Goal: Task Accomplishment & Management: Manage account settings

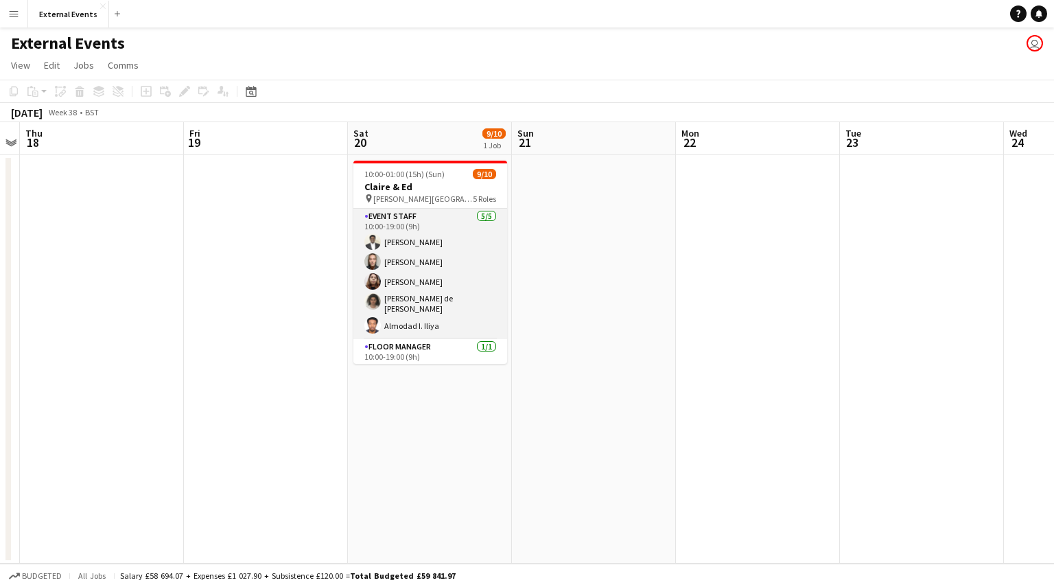
click at [420, 257] on app-card-role "Event staff [DATE] 10:00-19:00 (9h) [PERSON_NAME] [PERSON_NAME] [PERSON_NAME] […" at bounding box center [430, 274] width 154 height 130
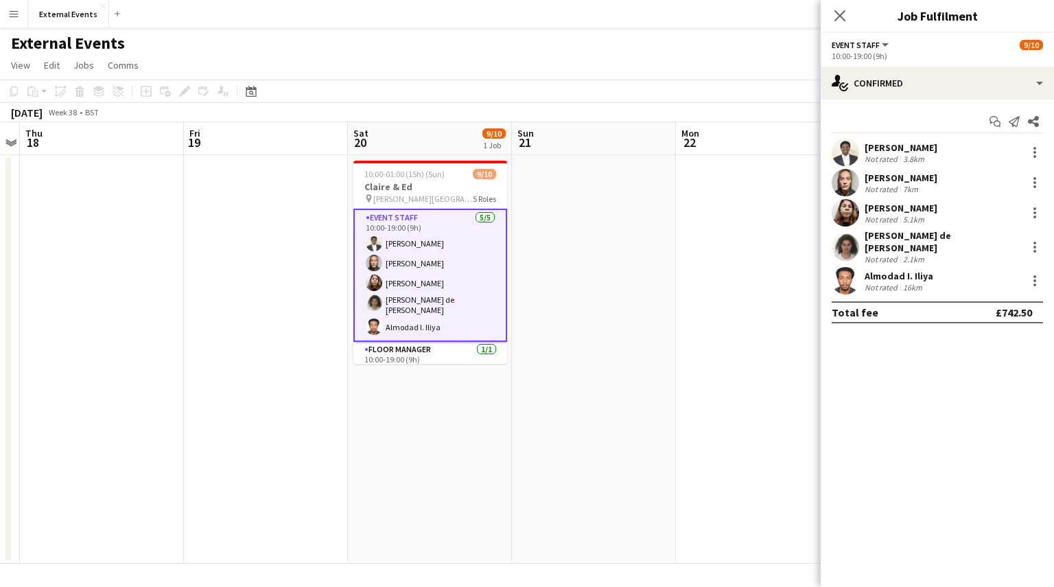
drag, startPoint x: 929, startPoint y: 146, endPoint x: 866, endPoint y: 151, distance: 63.3
click at [866, 151] on div "[PERSON_NAME] Not rated 3.8km" at bounding box center [937, 152] width 233 height 27
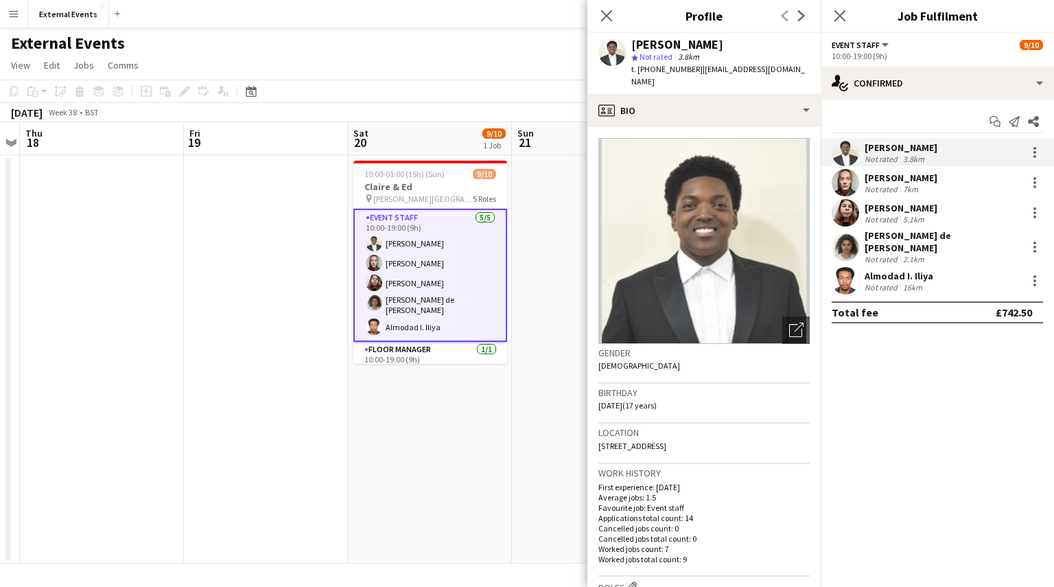
copy div "[PERSON_NAME]"
drag, startPoint x: 690, startPoint y: 70, endPoint x: 636, endPoint y: 74, distance: 54.4
click at [636, 74] on span "t. [PHONE_NUMBER]" at bounding box center [666, 69] width 71 height 10
copy span "[PHONE_NUMBER]"
click at [877, 179] on div "[PERSON_NAME]" at bounding box center [901, 178] width 73 height 12
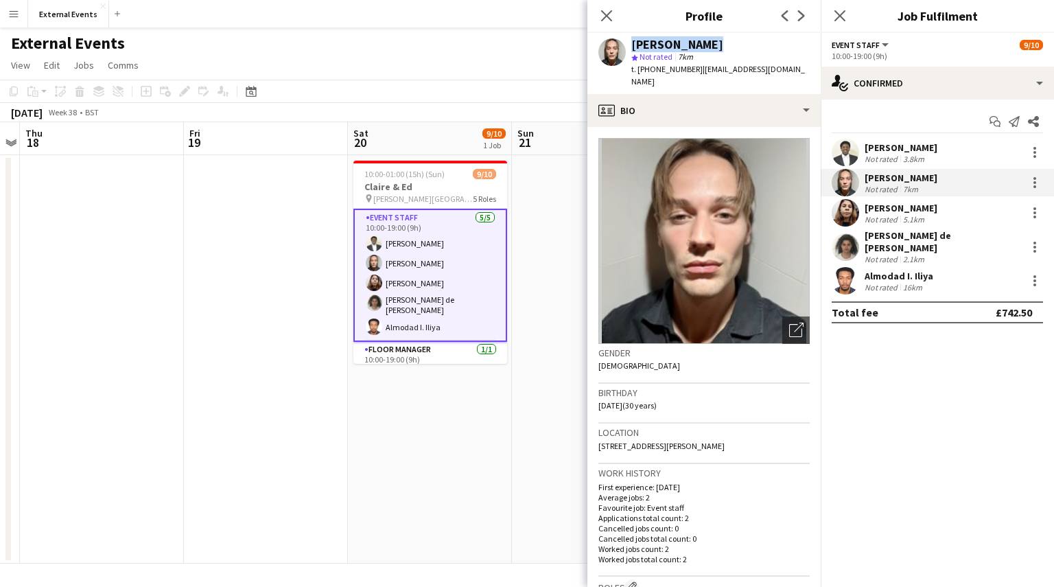
drag, startPoint x: 703, startPoint y: 45, endPoint x: 626, endPoint y: 51, distance: 77.1
click at [626, 51] on div "[PERSON_NAME] star Not rated 7km t. [PHONE_NUMBER] | [EMAIL_ADDRESS][DOMAIN_NAM…" at bounding box center [703, 63] width 233 height 61
copy div "[PERSON_NAME]"
drag, startPoint x: 692, startPoint y: 68, endPoint x: 635, endPoint y: 75, distance: 56.8
click at [635, 75] on div "t. [PHONE_NUMBER] | [EMAIL_ADDRESS][DOMAIN_NAME]" at bounding box center [720, 75] width 178 height 25
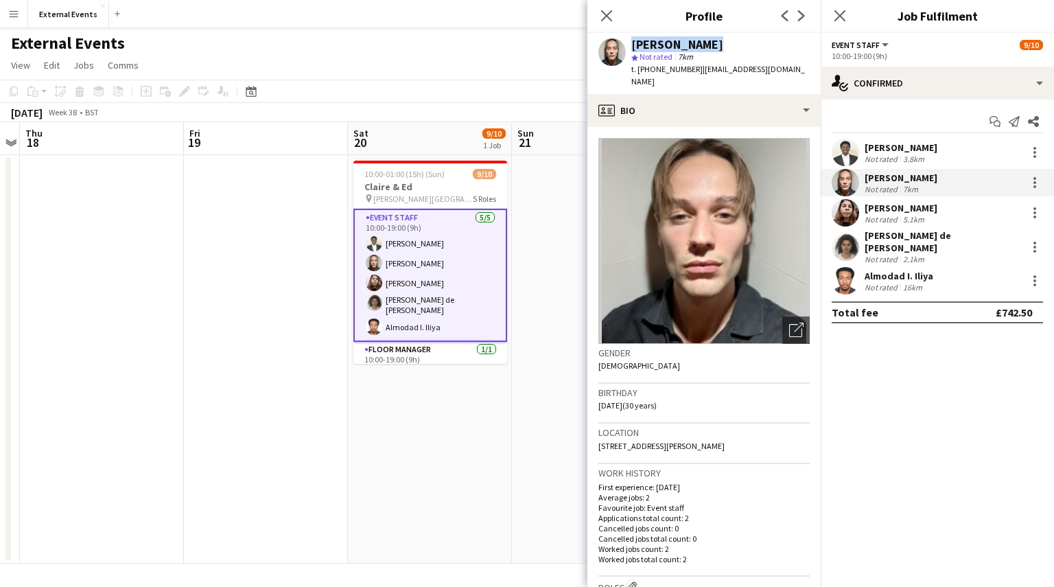
copy span "[PHONE_NUMBER]"
click at [908, 216] on div "5.1km" at bounding box center [913, 219] width 27 height 10
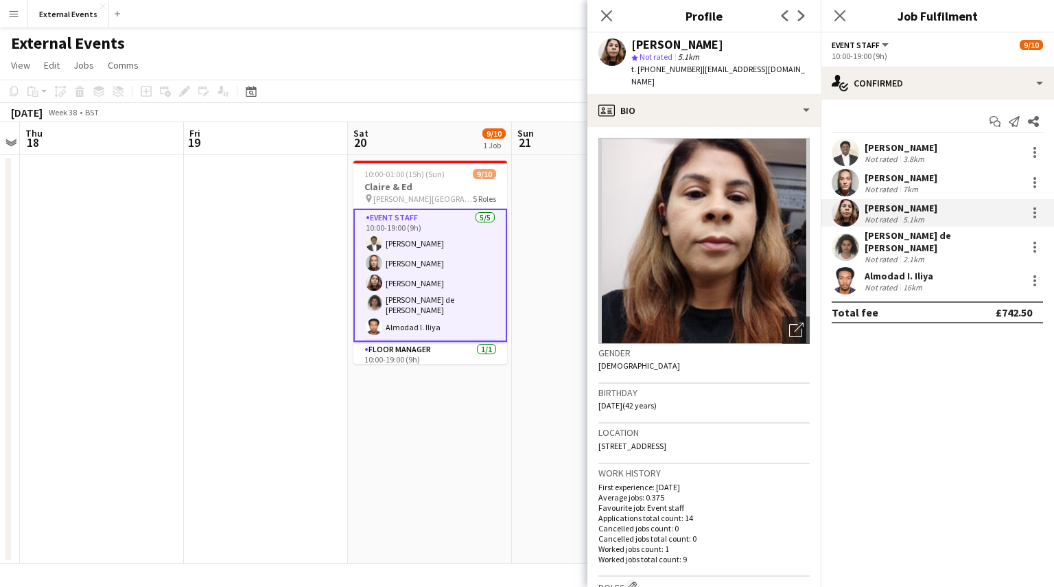
drag, startPoint x: 760, startPoint y: 43, endPoint x: 631, endPoint y: 43, distance: 129.0
click at [631, 43] on div "[PERSON_NAME]" at bounding box center [720, 44] width 178 height 12
copy div "[PERSON_NAME]"
drag, startPoint x: 691, startPoint y: 71, endPoint x: 637, endPoint y: 72, distance: 54.2
click at [637, 72] on span "t. [PHONE_NUMBER]" at bounding box center [666, 69] width 71 height 10
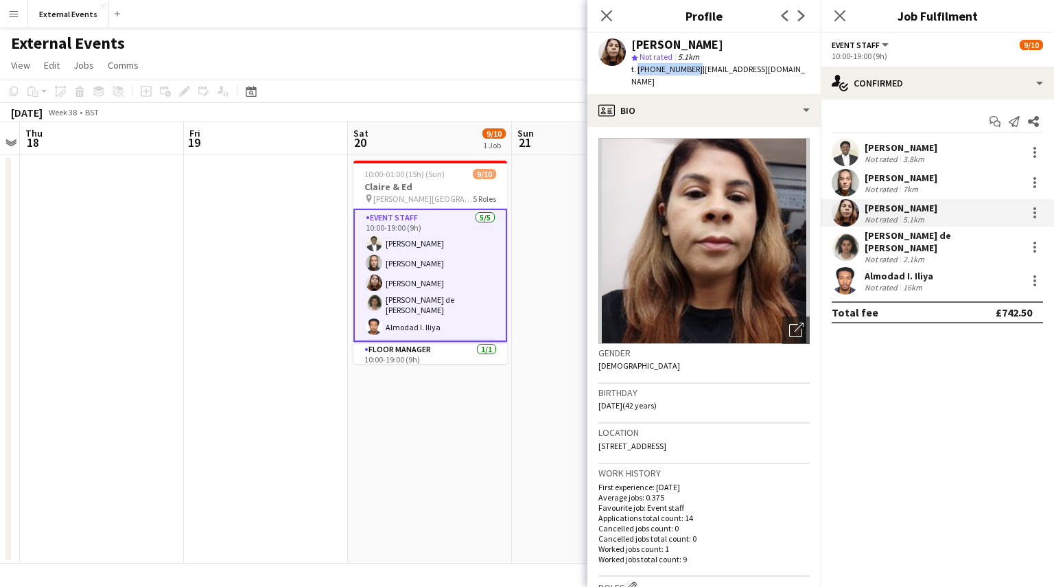
copy span "[PHONE_NUMBER]"
click at [915, 254] on div "2.1km" at bounding box center [913, 259] width 27 height 10
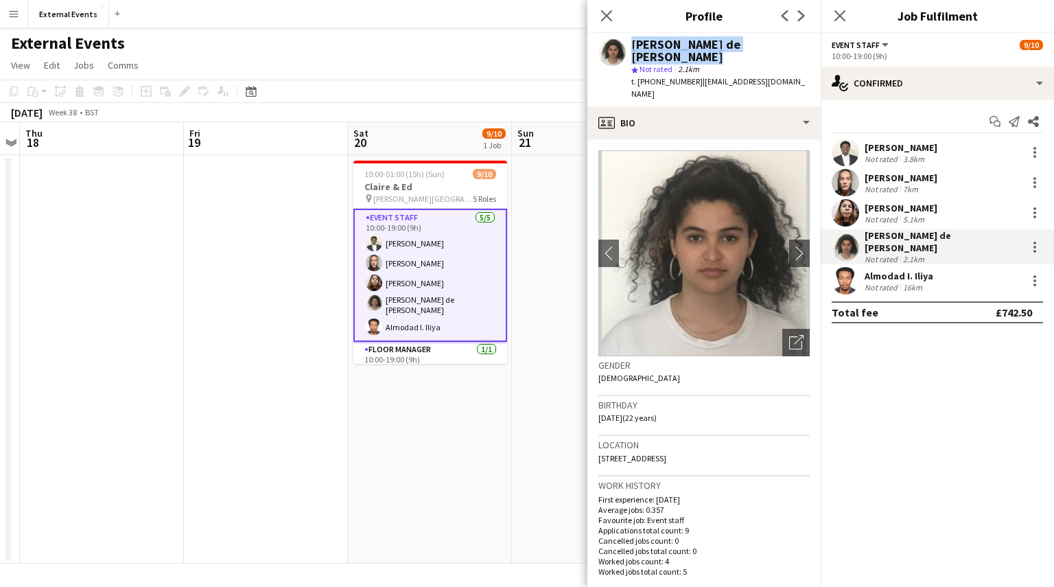
drag, startPoint x: 797, startPoint y: 43, endPoint x: 627, endPoint y: 47, distance: 170.2
click at [627, 47] on div "[PERSON_NAME] de [PERSON_NAME] star Not rated 2.1km t. [PHONE_NUMBER] | [EMAIL_…" at bounding box center [703, 69] width 233 height 73
copy div "[PERSON_NAME] de [PERSON_NAME]"
drag, startPoint x: 690, startPoint y: 70, endPoint x: 637, endPoint y: 74, distance: 52.3
click at [637, 76] on span "t. [PHONE_NUMBER]" at bounding box center [666, 81] width 71 height 10
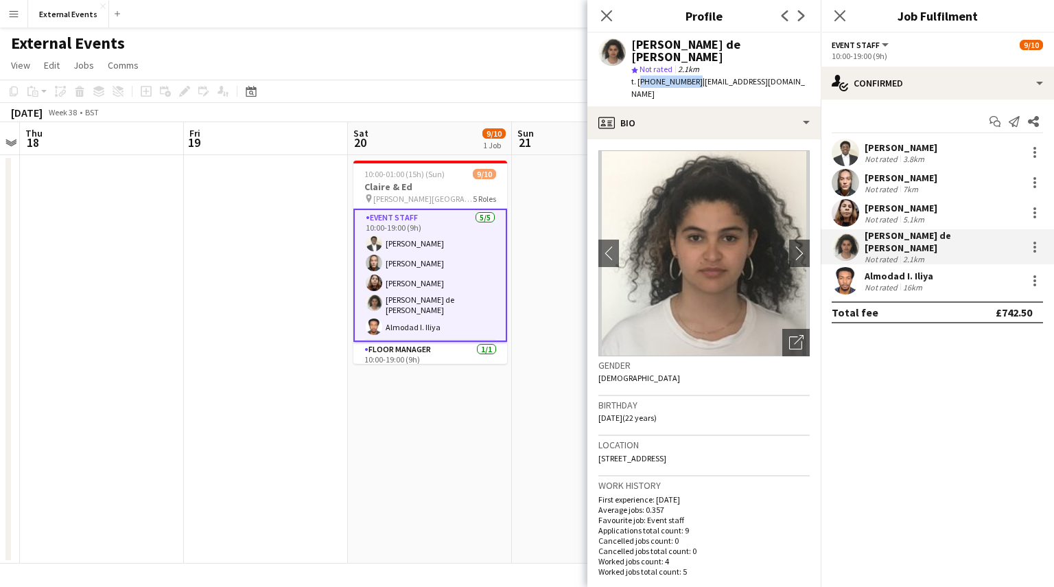
copy span "[PHONE_NUMBER]"
click at [924, 270] on div "Almodad I. Iliya" at bounding box center [899, 276] width 69 height 12
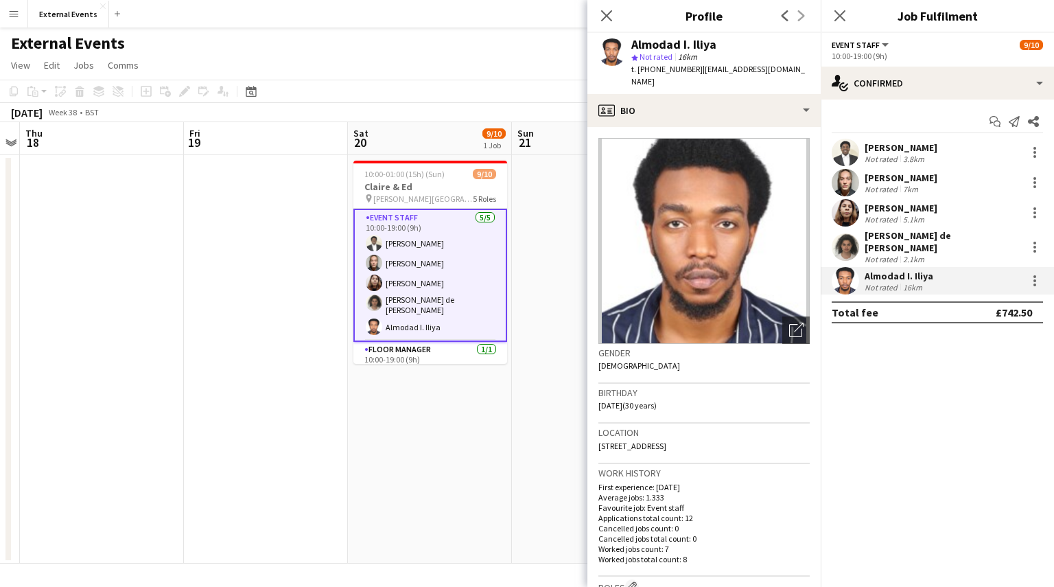
drag, startPoint x: 716, startPoint y: 45, endPoint x: 629, endPoint y: 45, distance: 87.1
click at [629, 45] on div "Almodad I. Iliya star Not rated 16km t. [PHONE_NUMBER] | [EMAIL_ADDRESS][DOMAIN…" at bounding box center [703, 63] width 233 height 61
copy div "Almodad I. Iliya"
drag, startPoint x: 692, startPoint y: 70, endPoint x: 637, endPoint y: 76, distance: 55.2
click at [637, 76] on div "Almodad I. Iliya star Not rated 16km t. [PHONE_NUMBER] | [EMAIL_ADDRESS][DOMAIN…" at bounding box center [703, 63] width 233 height 61
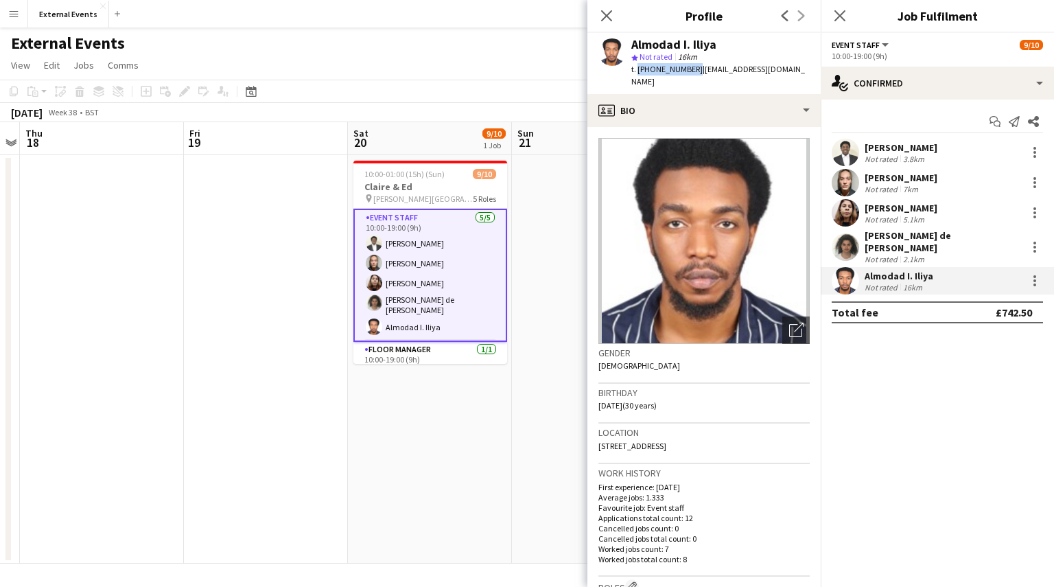
copy span "[PHONE_NUMBER]"
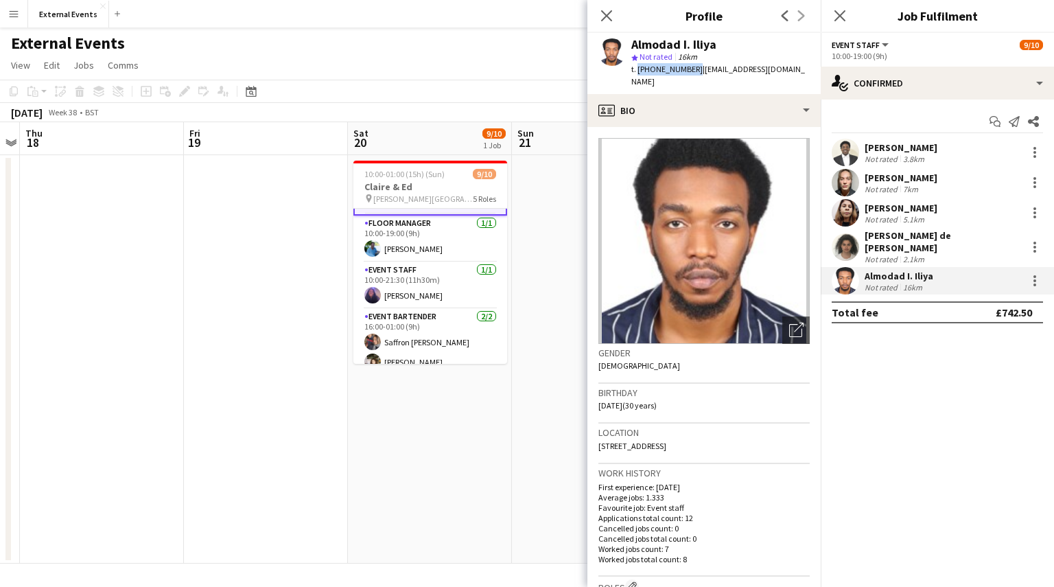
scroll to position [119, 0]
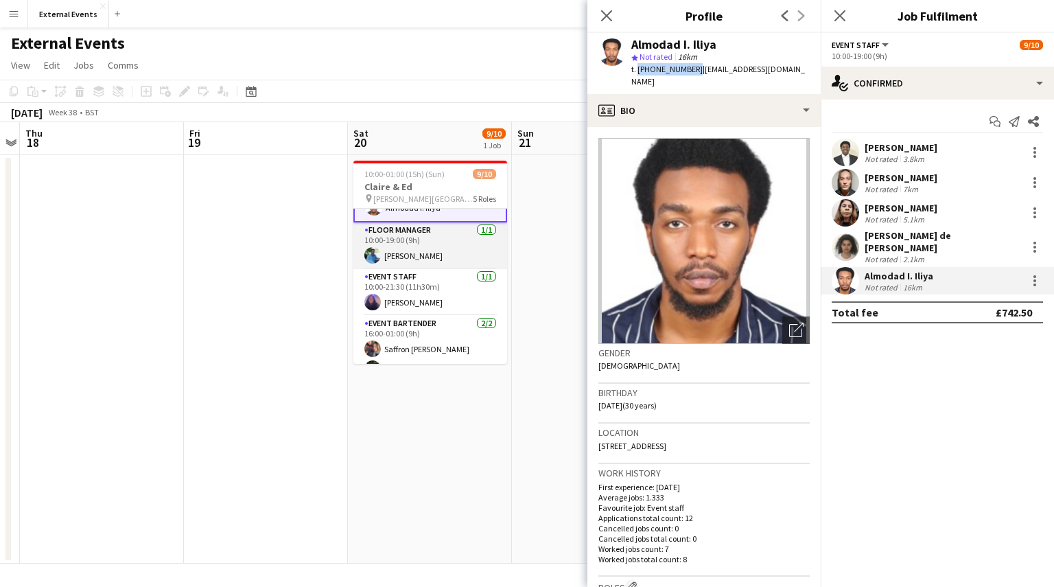
click at [421, 236] on app-card-role "Floor manager [DATE] 10:00-19:00 (9h) [PERSON_NAME]" at bounding box center [430, 245] width 154 height 47
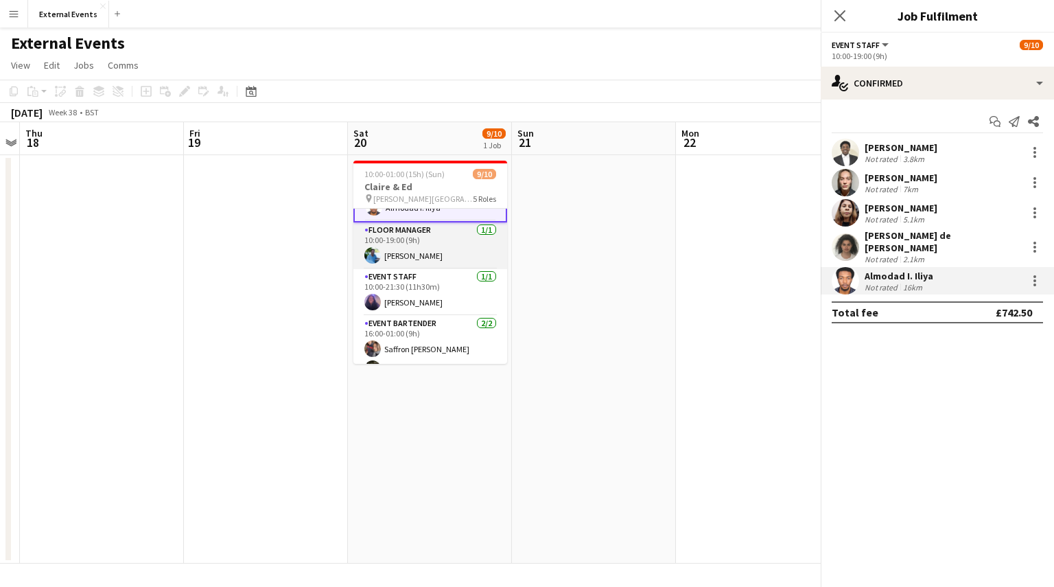
scroll to position [118, 0]
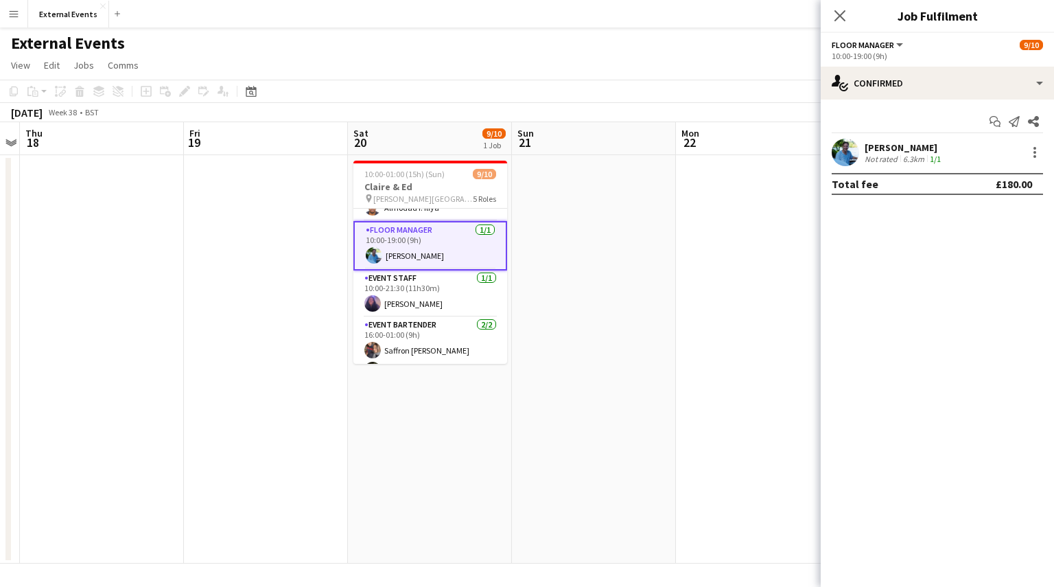
click at [935, 149] on div "[PERSON_NAME]" at bounding box center [904, 147] width 79 height 12
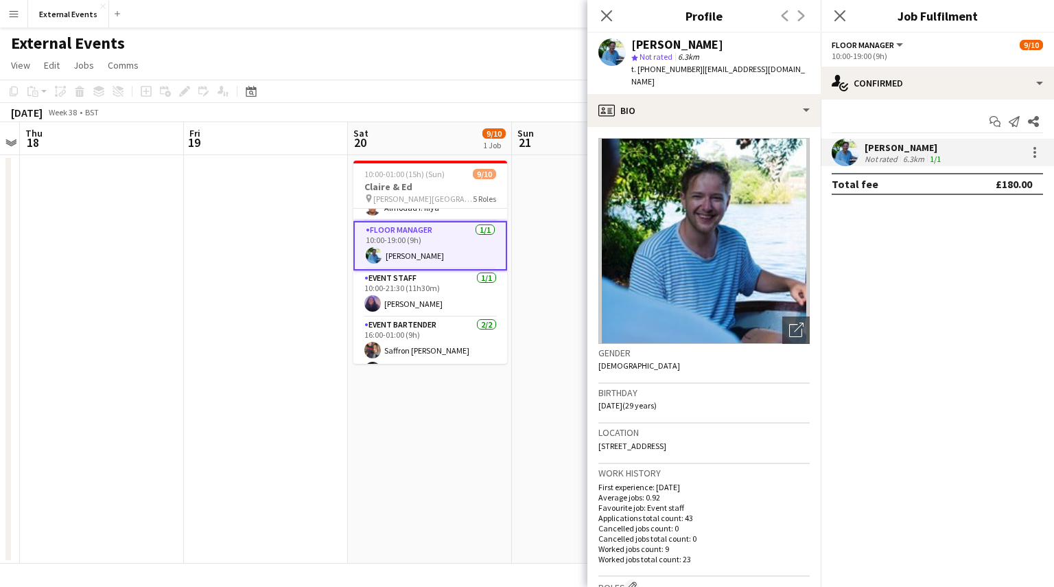
drag, startPoint x: 710, startPoint y: 44, endPoint x: 629, endPoint y: 45, distance: 81.7
click at [629, 45] on div "[PERSON_NAME] Not rated 6.3km t. [PHONE_NUMBER] | [EMAIL_ADDRESS][DOMAIN_NAME]" at bounding box center [703, 63] width 233 height 61
drag, startPoint x: 692, startPoint y: 67, endPoint x: 637, endPoint y: 75, distance: 55.5
click at [637, 75] on div "t. [PHONE_NUMBER] | [EMAIL_ADDRESS][DOMAIN_NAME]" at bounding box center [720, 75] width 178 height 25
click at [423, 285] on app-card-role "Event staff [DATE] 10:00-21:30 (11h30m) [PERSON_NAME]" at bounding box center [430, 293] width 154 height 47
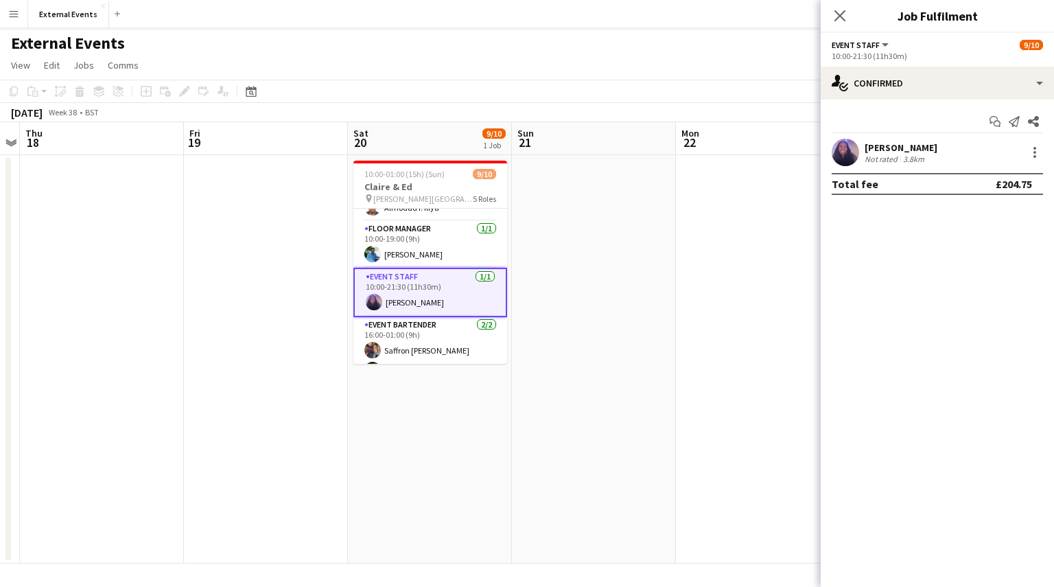
click at [924, 154] on div "3.8km" at bounding box center [913, 159] width 27 height 10
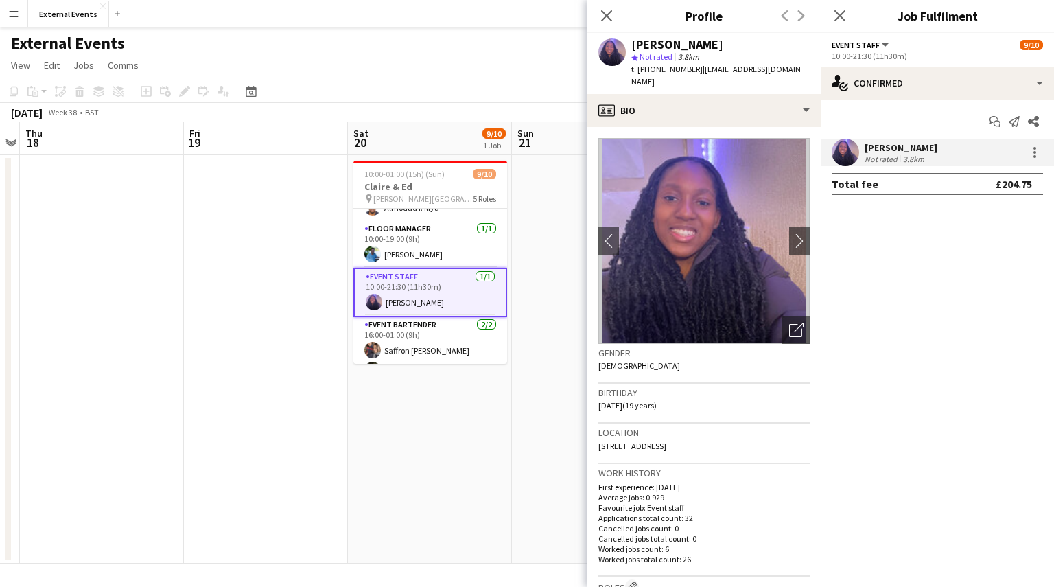
drag, startPoint x: 714, startPoint y: 46, endPoint x: 629, endPoint y: 49, distance: 84.5
click at [629, 49] on div "[PERSON_NAME] star Not rated 3.8km t. [PHONE_NUMBER] | [EMAIL_ADDRESS][DOMAIN_N…" at bounding box center [703, 63] width 233 height 61
drag, startPoint x: 691, startPoint y: 71, endPoint x: 636, endPoint y: 79, distance: 55.5
click at [636, 79] on div "[PERSON_NAME] star Not rated 3.8km t. [PHONE_NUMBER] | [EMAIL_ADDRESS][DOMAIN_N…" at bounding box center [703, 63] width 233 height 61
click at [423, 245] on app-card-role "Floor manager [DATE] 10:00-19:00 (9h) [PERSON_NAME]" at bounding box center [430, 244] width 154 height 47
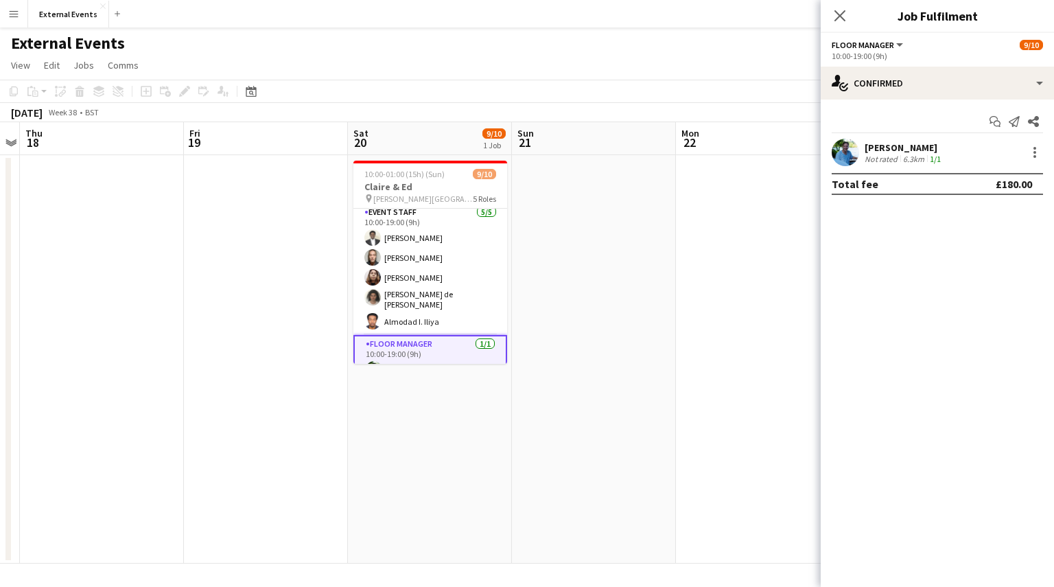
scroll to position [0, 0]
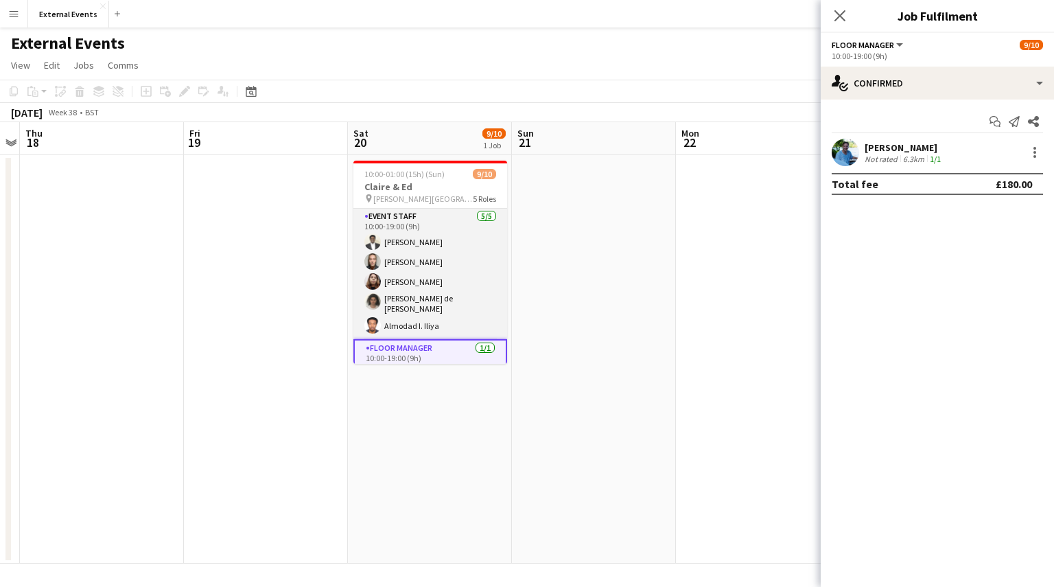
click at [412, 260] on app-card-role "Event staff [DATE] 10:00-19:00 (9h) [PERSON_NAME] [PERSON_NAME] [PERSON_NAME] […" at bounding box center [430, 274] width 154 height 130
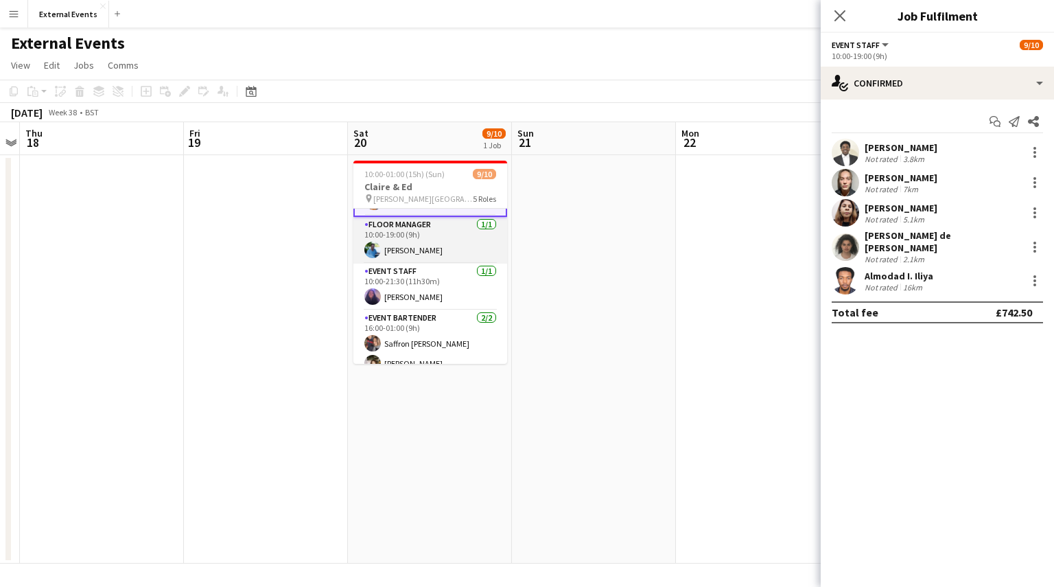
scroll to position [126, 0]
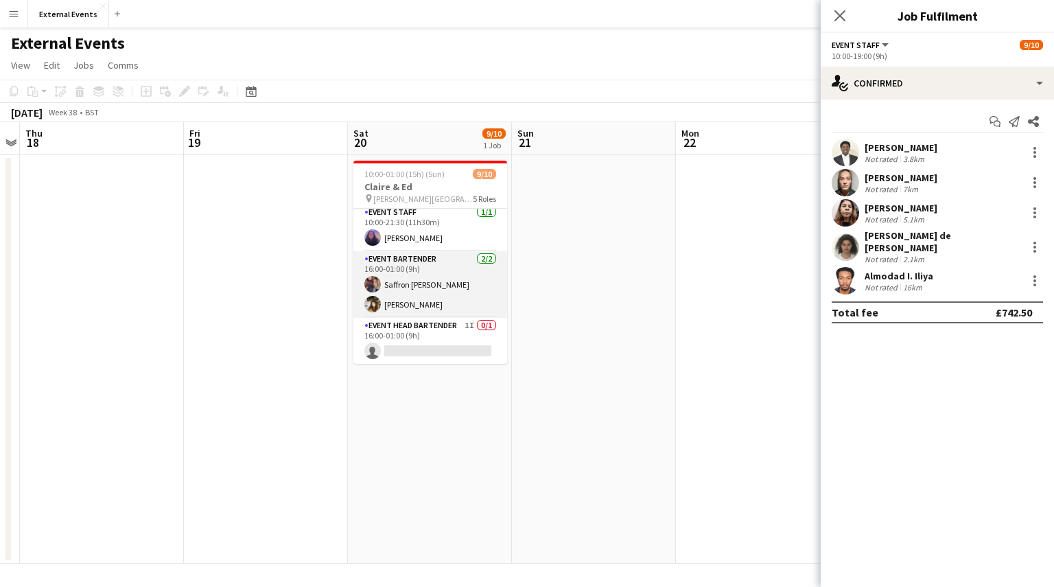
click at [432, 268] on app-card-role "Event bartender [DATE] 16:00-01:00 (9h) Saffron [PERSON_NAME] Gionleka" at bounding box center [430, 284] width 154 height 67
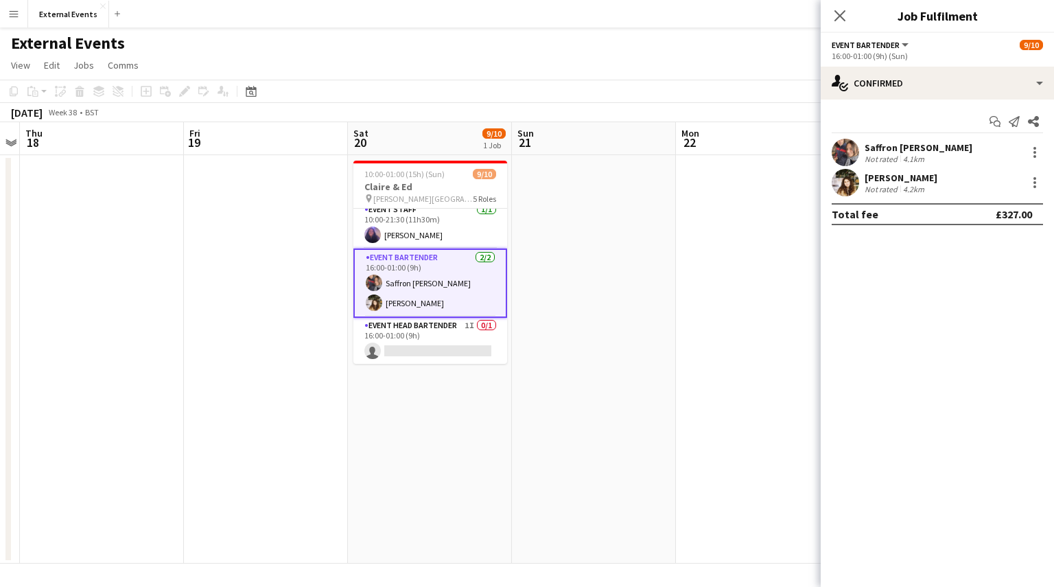
scroll to position [181, 0]
drag, startPoint x: 942, startPoint y: 146, endPoint x: 864, endPoint y: 149, distance: 78.3
click at [864, 149] on div "Saffron [PERSON_NAME] Not rated 4.1km" at bounding box center [937, 152] width 233 height 27
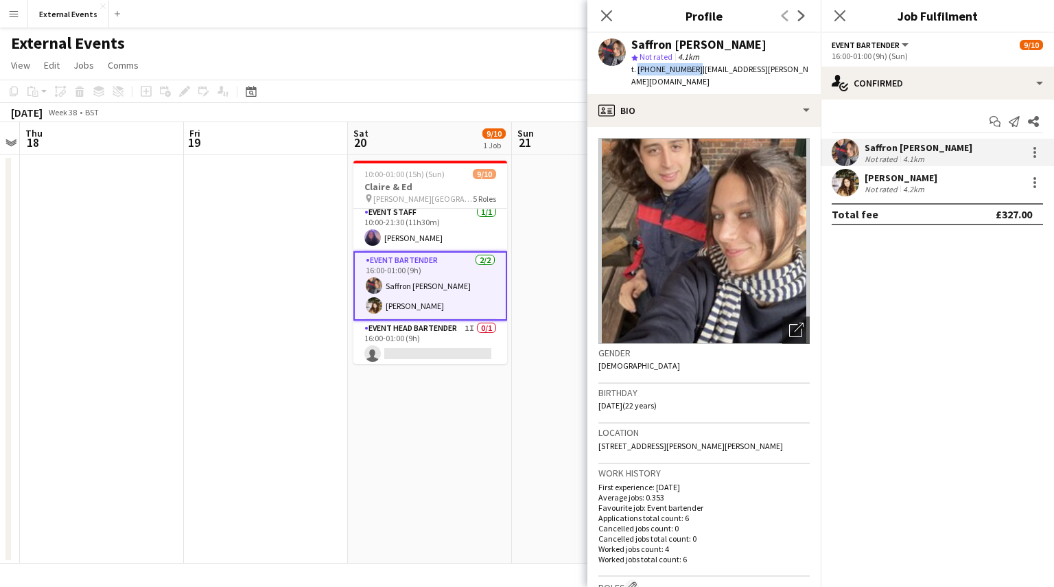
drag, startPoint x: 690, startPoint y: 69, endPoint x: 636, endPoint y: 76, distance: 54.6
click at [636, 76] on div "Saffron [PERSON_NAME] star Not rated 4.1km t. [PHONE_NUMBER] | [EMAIL_ADDRESS][…" at bounding box center [703, 63] width 233 height 61
click at [926, 185] on div "4.2km" at bounding box center [913, 189] width 27 height 10
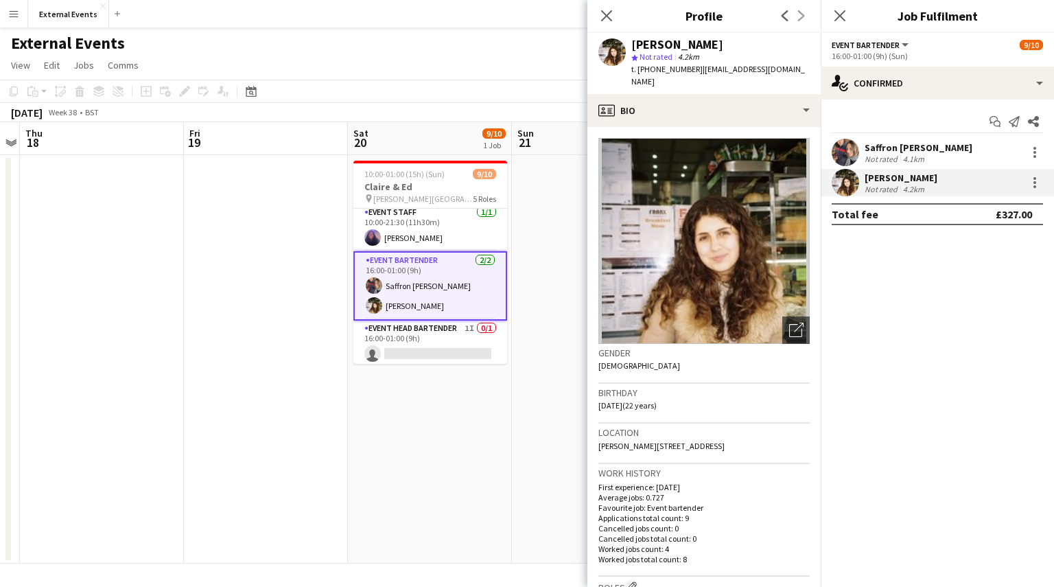
drag, startPoint x: 717, startPoint y: 44, endPoint x: 624, endPoint y: 43, distance: 93.3
click at [624, 43] on div "[PERSON_NAME] star Not rated 4.2km t. [PHONE_NUMBER] | [EMAIL_ADDRESS][DOMAIN_N…" at bounding box center [703, 63] width 233 height 61
drag, startPoint x: 692, startPoint y: 71, endPoint x: 639, endPoint y: 75, distance: 52.3
click at [639, 75] on div "t. [PHONE_NUMBER] | [EMAIL_ADDRESS][DOMAIN_NAME]" at bounding box center [720, 75] width 178 height 25
click at [601, 14] on icon "Close pop-in" at bounding box center [606, 15] width 13 height 13
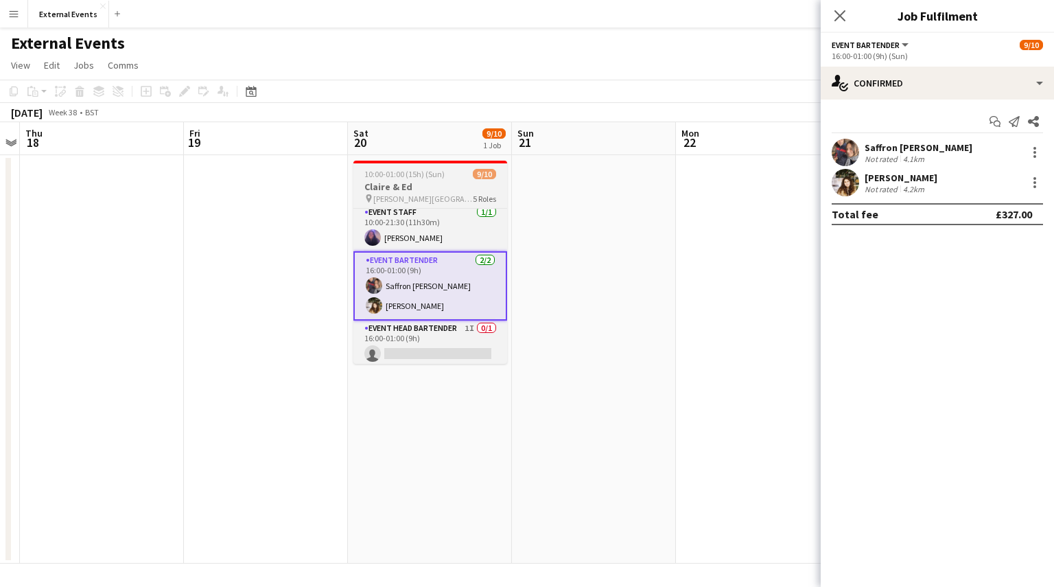
click at [455, 196] on div "pin [PERSON_NAME][GEOGRAPHIC_DATA][PERSON_NAME] 5 Roles" at bounding box center [430, 198] width 154 height 11
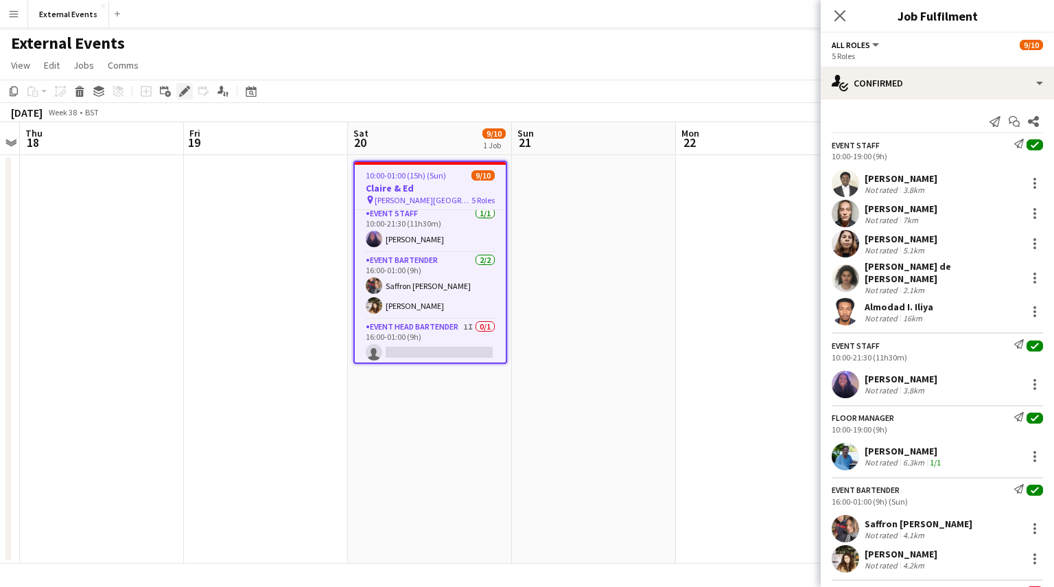
click at [184, 93] on icon at bounding box center [184, 92] width 8 height 8
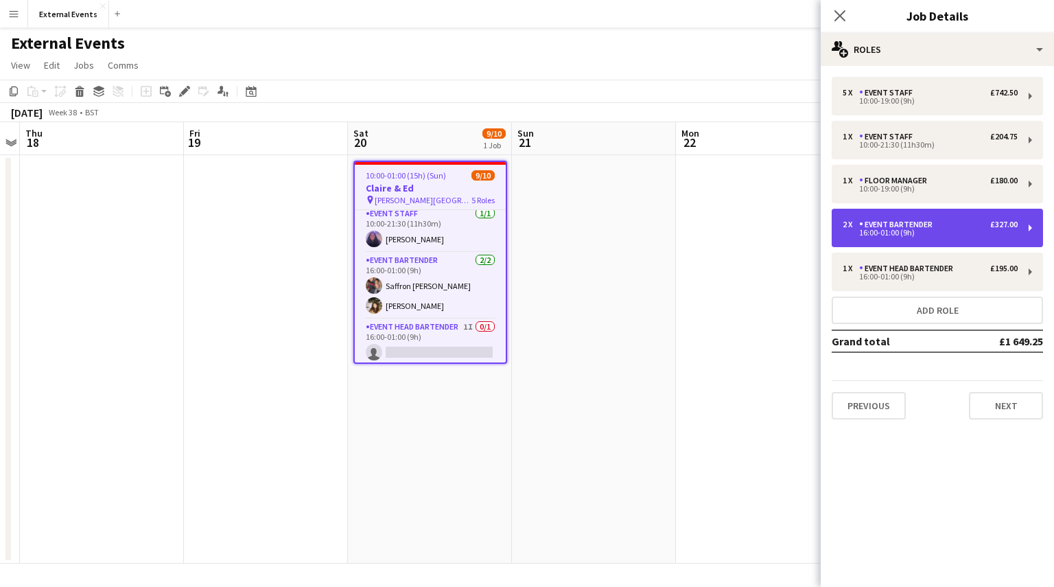
click at [984, 222] on div "2 x Event bartender £327.00" at bounding box center [930, 225] width 175 height 10
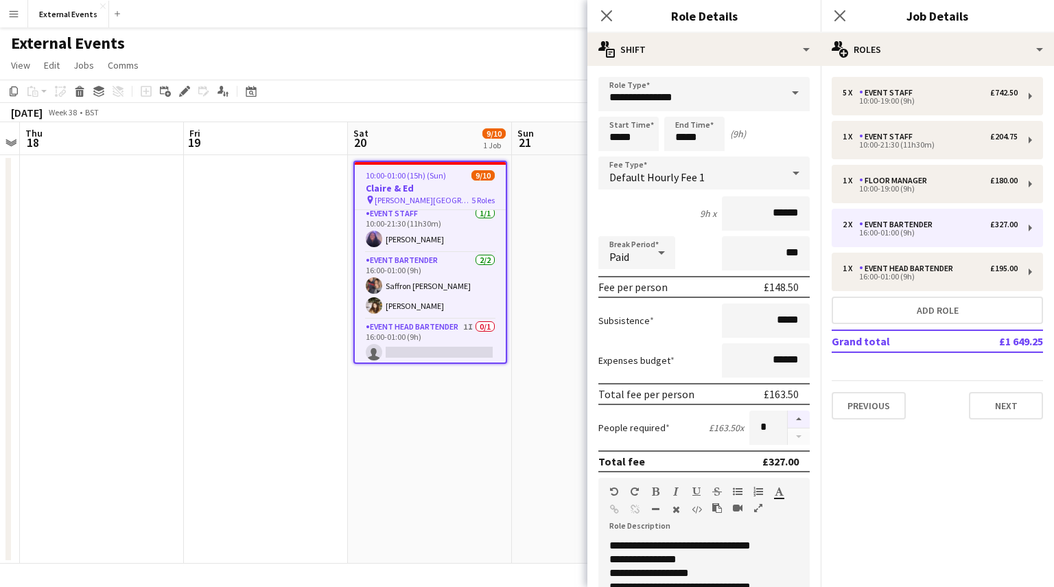
click at [790, 414] on button "button" at bounding box center [799, 419] width 22 height 18
type input "*"
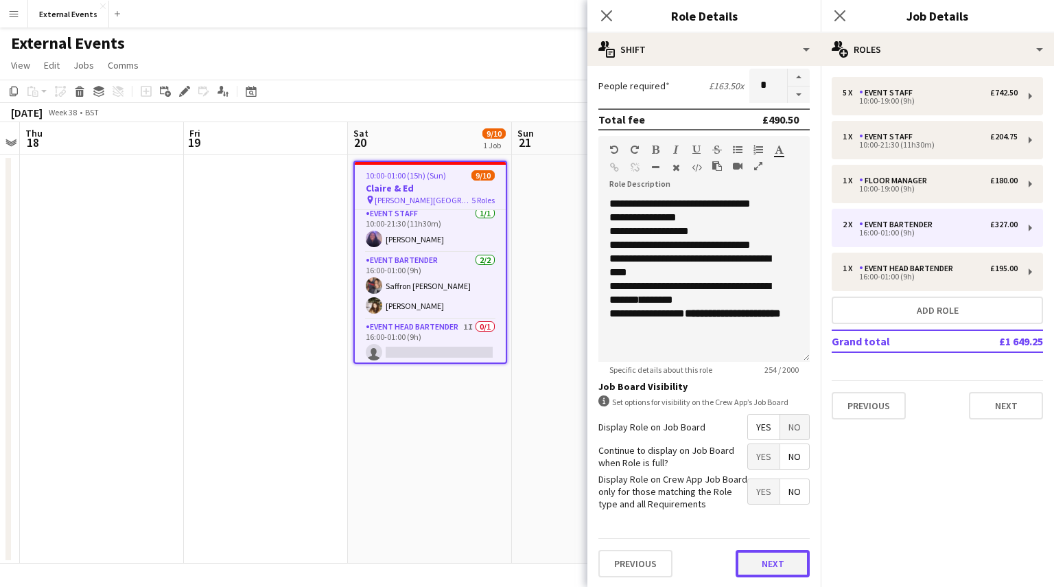
click at [774, 563] on button "Next" at bounding box center [773, 563] width 74 height 27
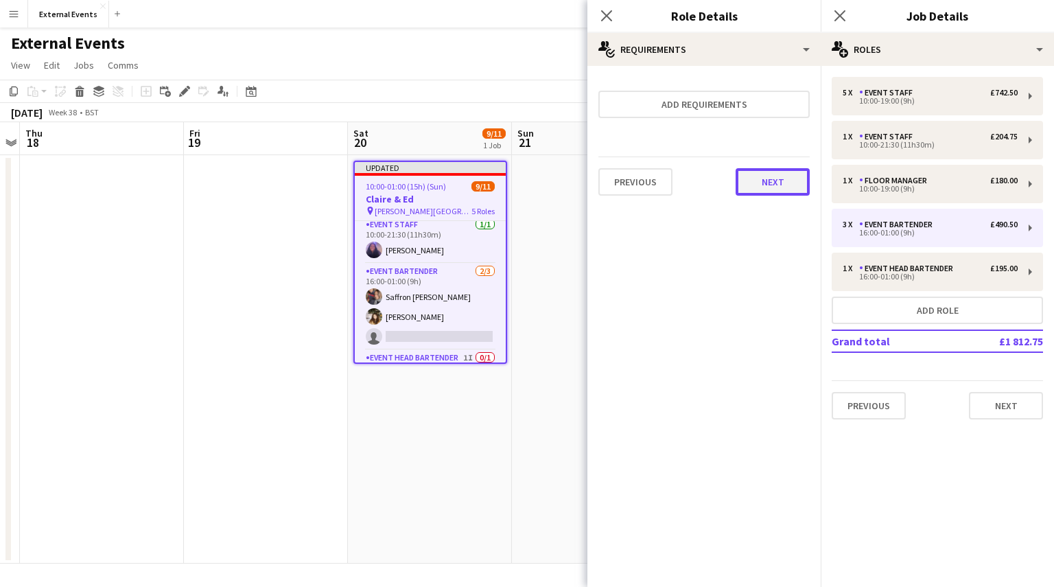
click at [764, 183] on button "Next" at bounding box center [773, 181] width 74 height 27
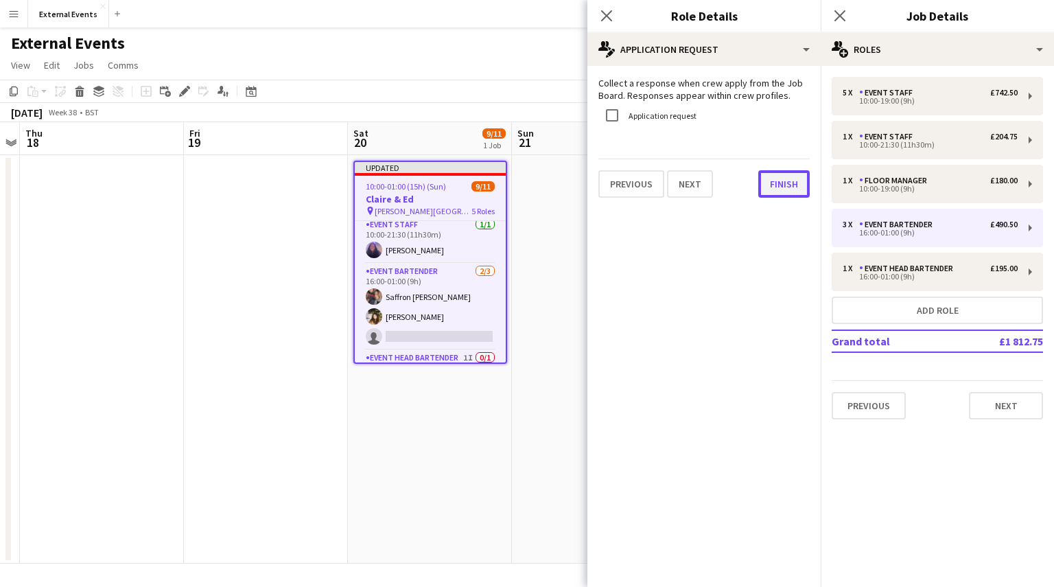
click at [782, 183] on button "Finish" at bounding box center [783, 183] width 51 height 27
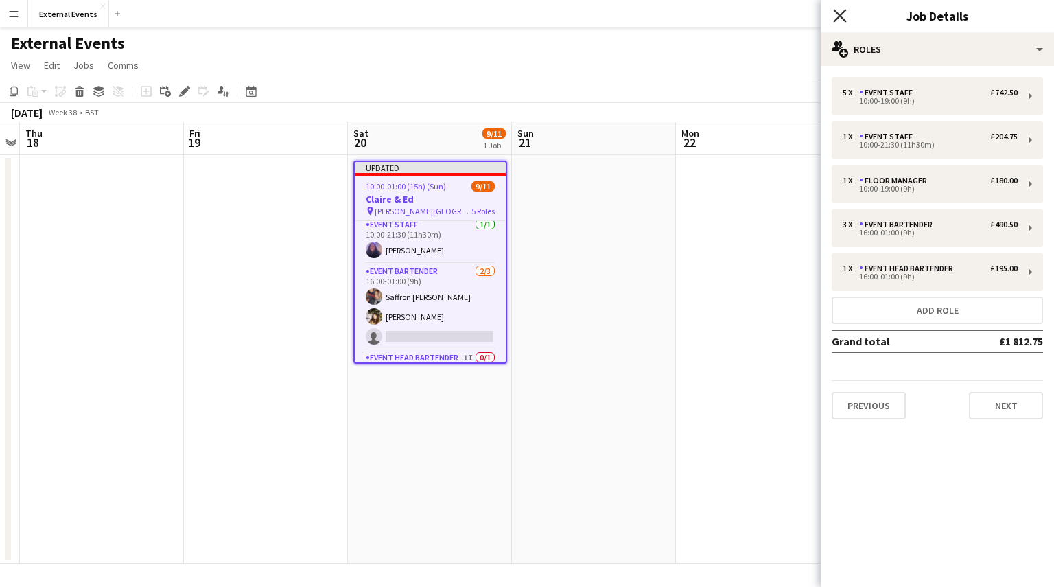
click at [842, 17] on icon at bounding box center [839, 15] width 13 height 13
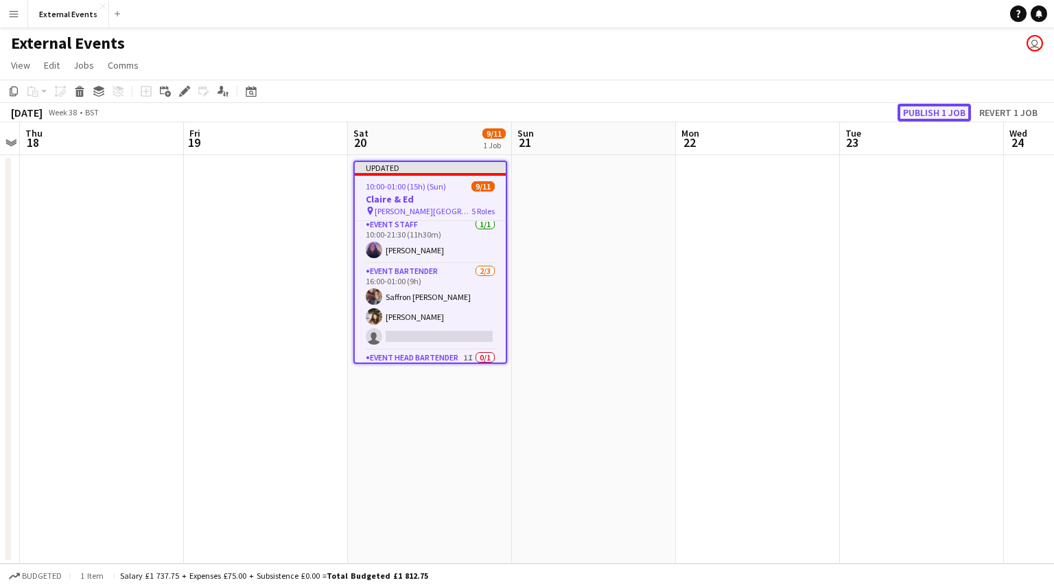
click at [948, 114] on button "Publish 1 job" at bounding box center [933, 113] width 73 height 18
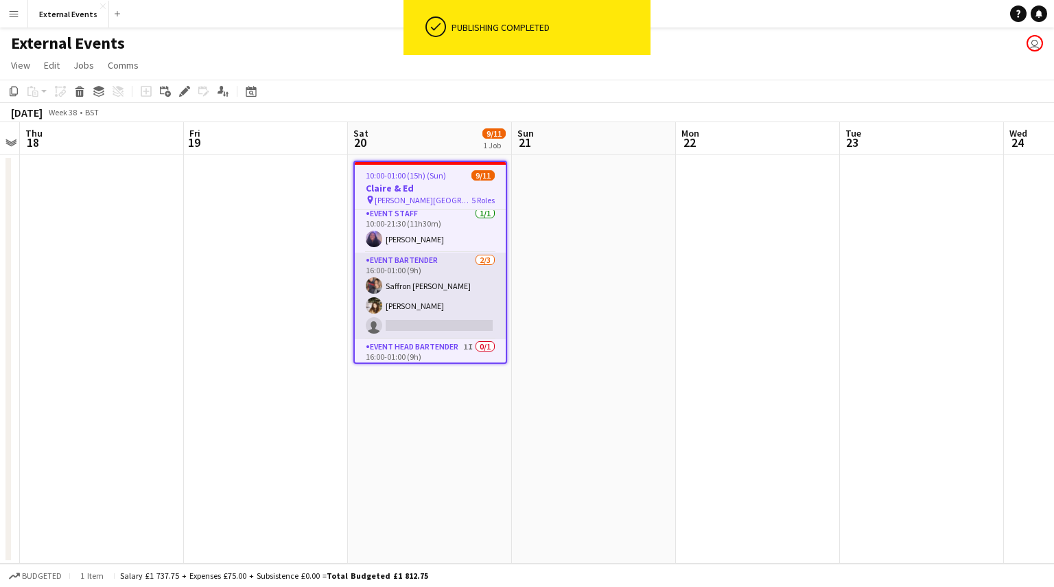
scroll to position [204, 0]
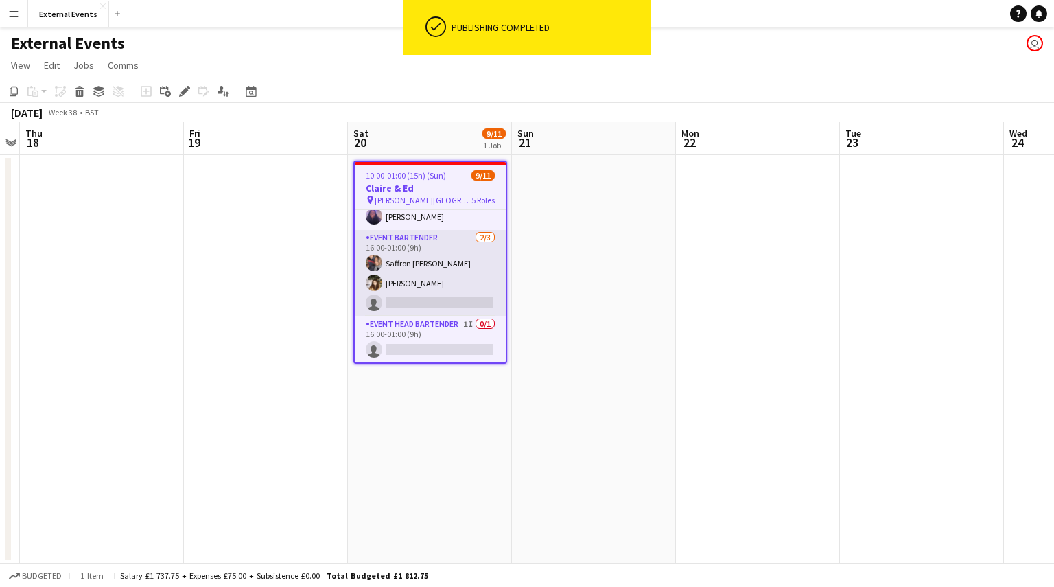
click at [421, 266] on app-card-role "Event bartender [DATE] 16:00-01:00 (9h) Saffron [PERSON_NAME] Gionleka single-n…" at bounding box center [430, 273] width 151 height 86
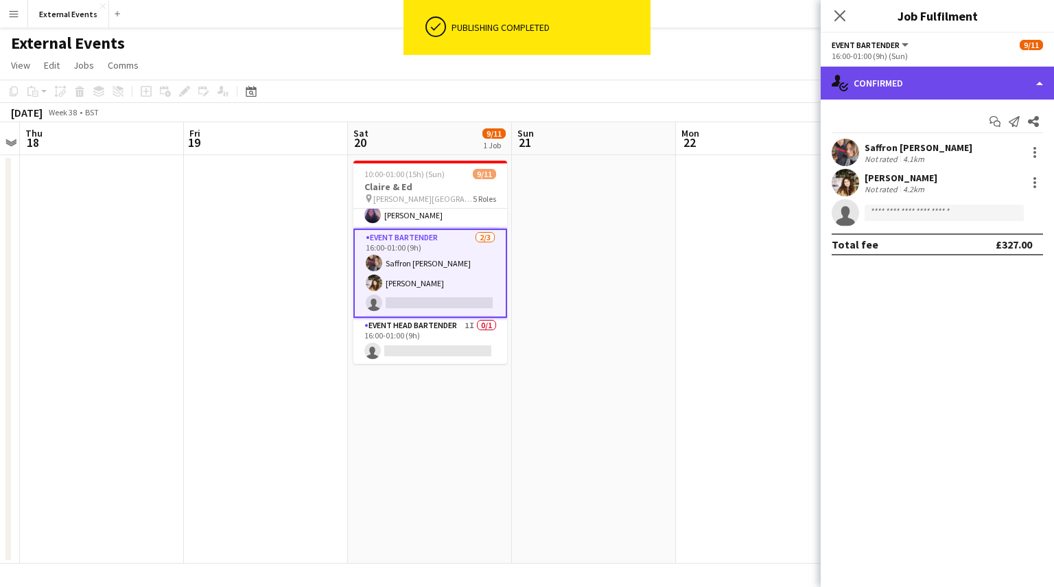
click at [946, 80] on div "single-neutral-actions-check-2 Confirmed" at bounding box center [937, 83] width 233 height 33
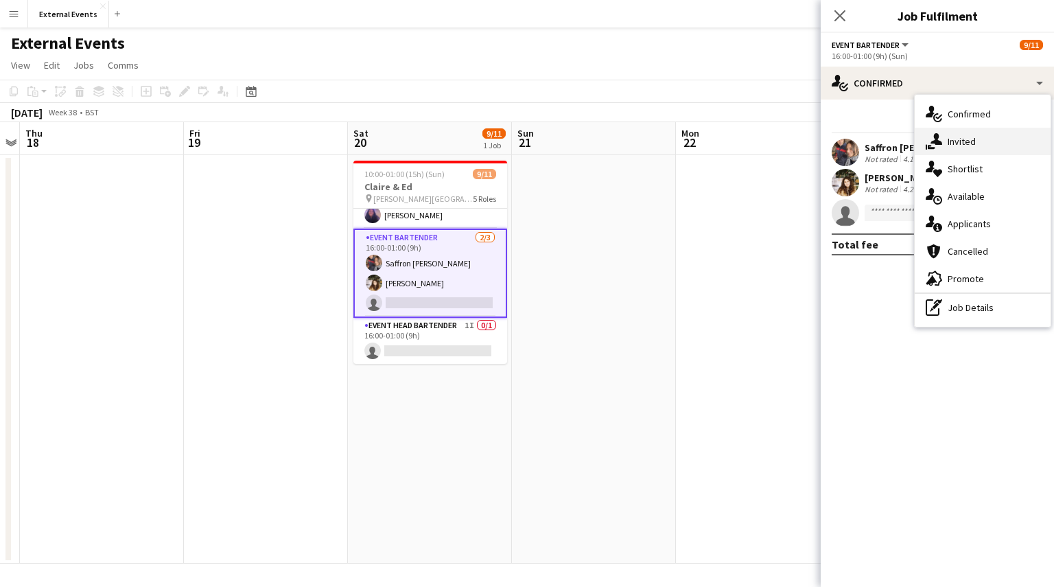
click at [971, 134] on div "single-neutral-actions-share-1 Invited" at bounding box center [983, 141] width 136 height 27
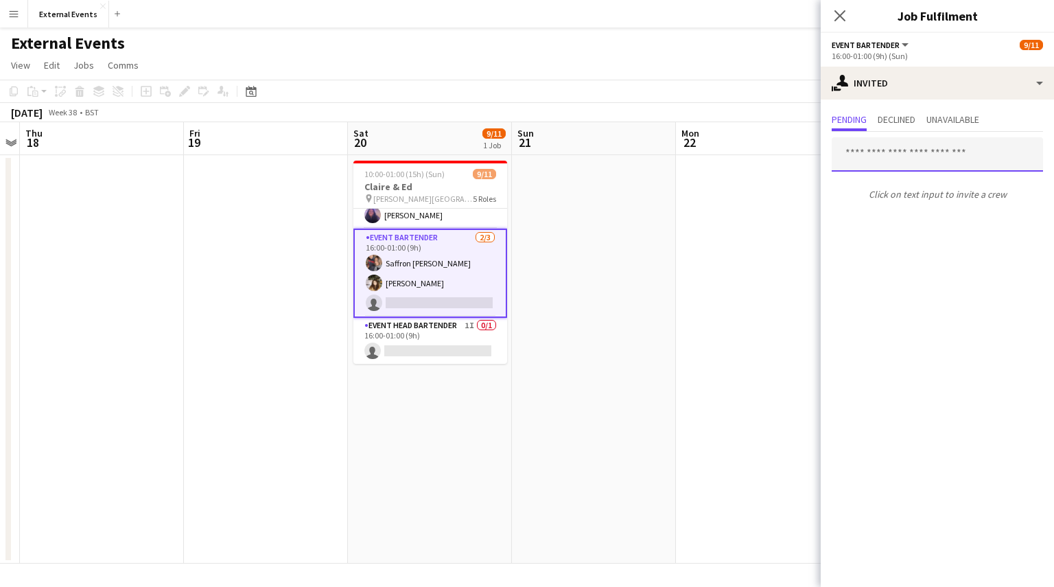
click at [952, 157] on input "text" at bounding box center [937, 154] width 211 height 34
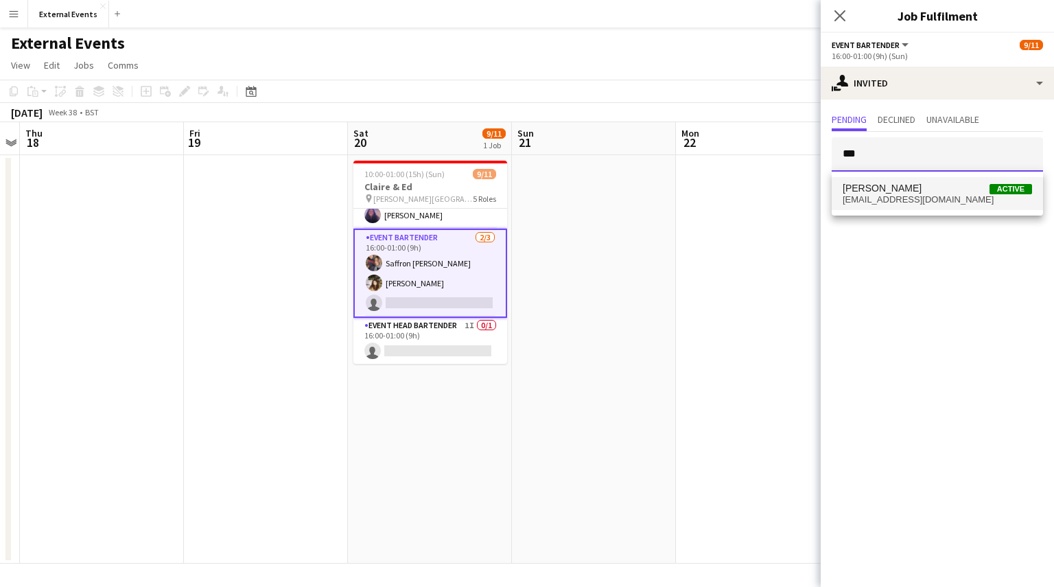
type input "***"
click at [929, 190] on span "[PERSON_NAME] Active" at bounding box center [937, 189] width 189 height 12
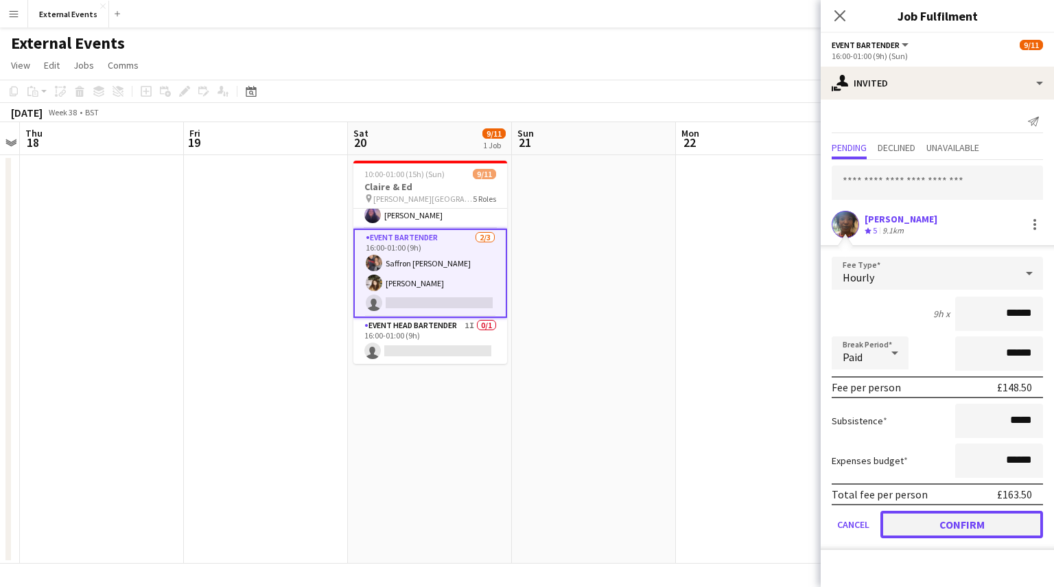
click at [961, 521] on button "Confirm" at bounding box center [961, 523] width 163 height 27
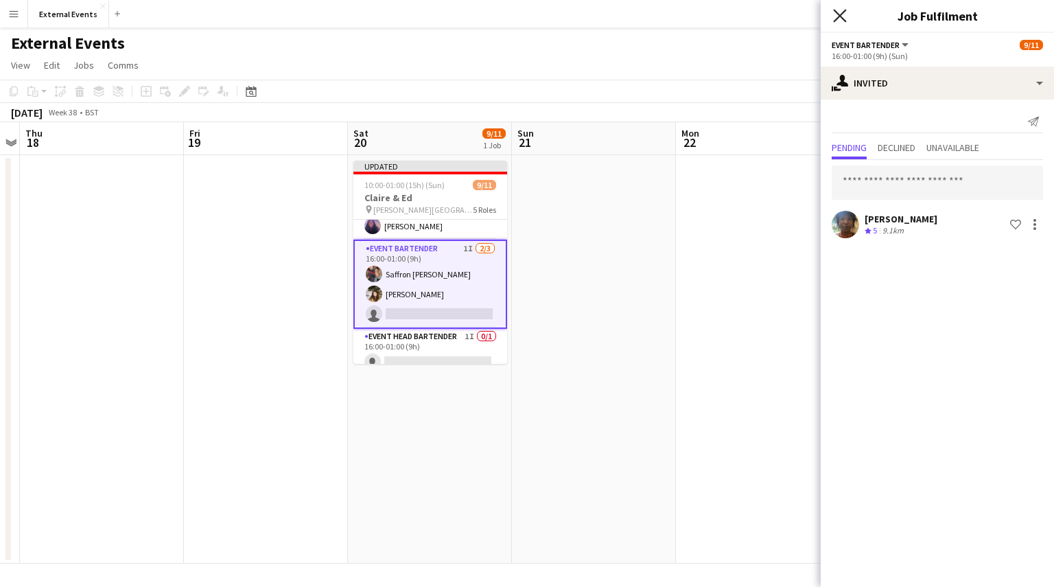
click at [844, 10] on icon at bounding box center [839, 15] width 13 height 13
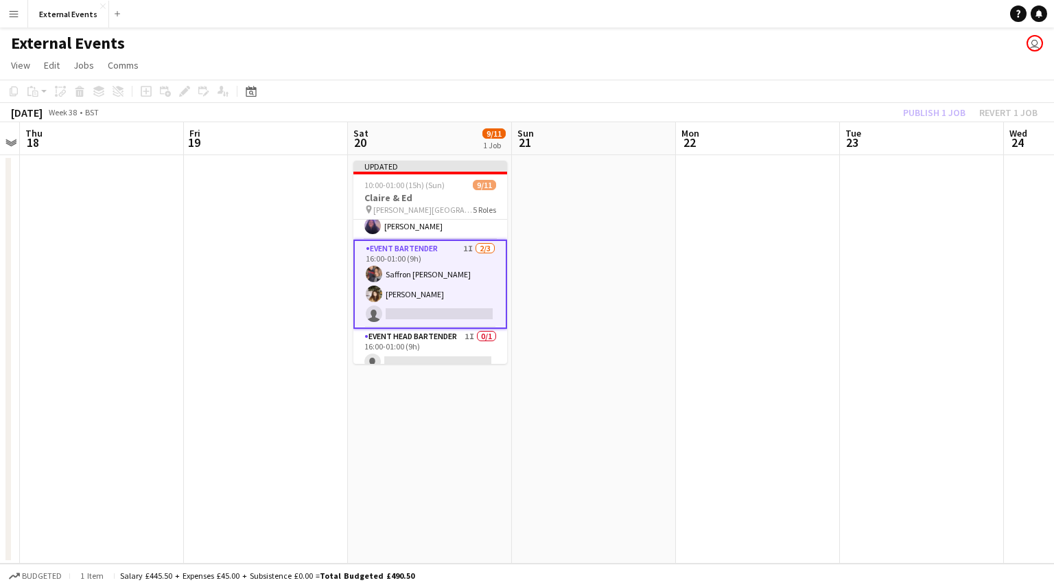
click at [945, 111] on div "Publish 1 job Revert 1 job" at bounding box center [969, 113] width 167 height 18
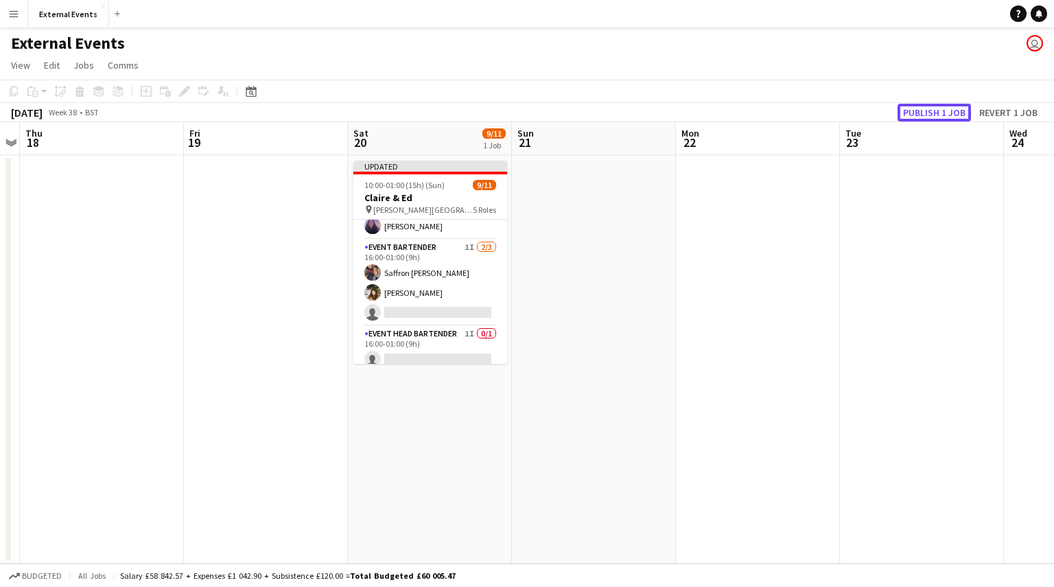
click at [945, 111] on button "Publish 1 job" at bounding box center [933, 113] width 73 height 18
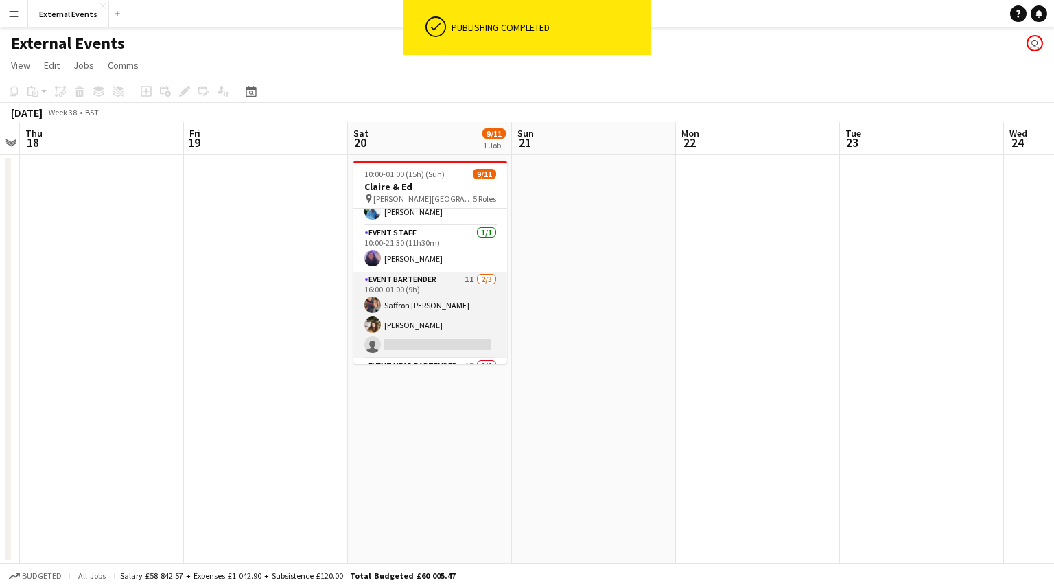
scroll to position [201, 0]
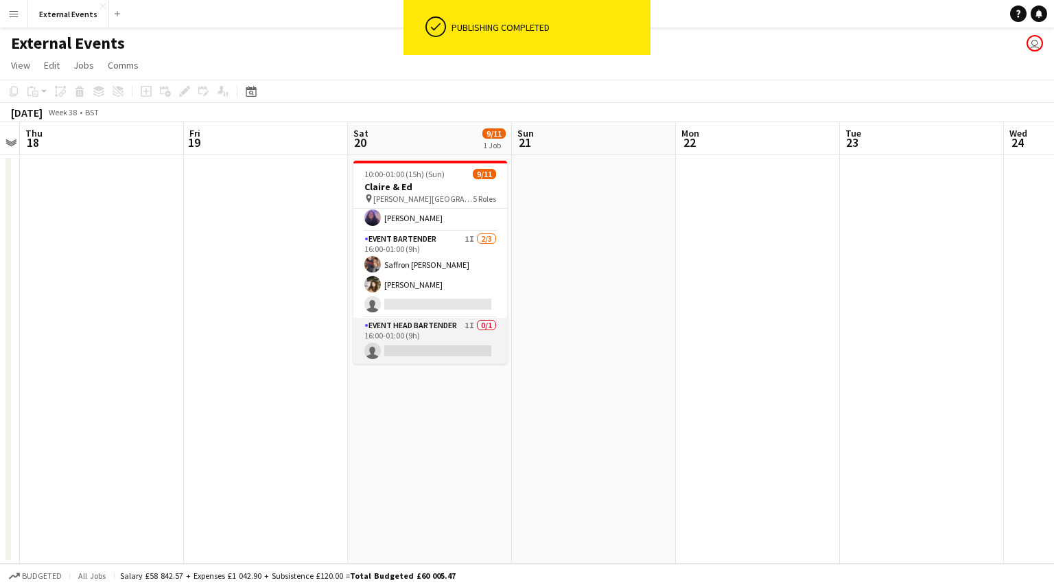
click at [419, 342] on app-card-role "Event head Bartender 1I 0/1 16:00-01:00 (9h) single-neutral-actions" at bounding box center [430, 341] width 154 height 47
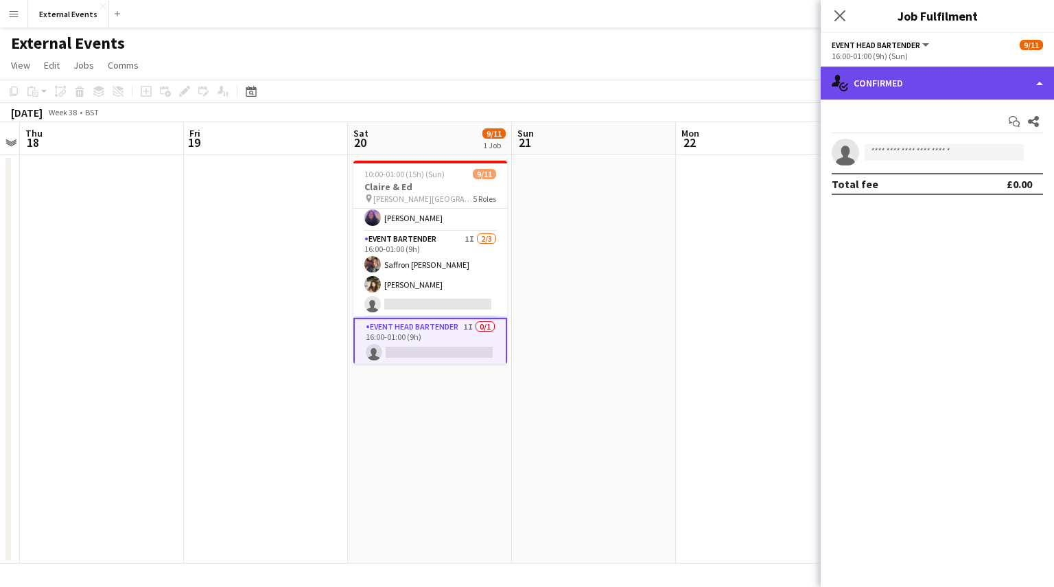
click at [926, 86] on div "single-neutral-actions-check-2 Confirmed" at bounding box center [937, 83] width 233 height 33
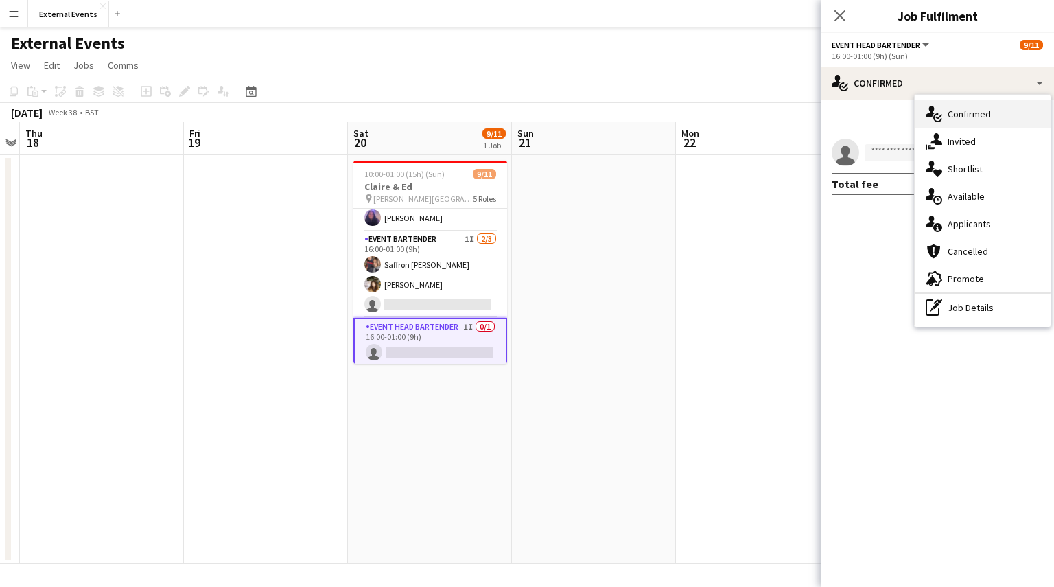
click at [992, 107] on div "single-neutral-actions-check-2 Confirmed" at bounding box center [983, 113] width 136 height 27
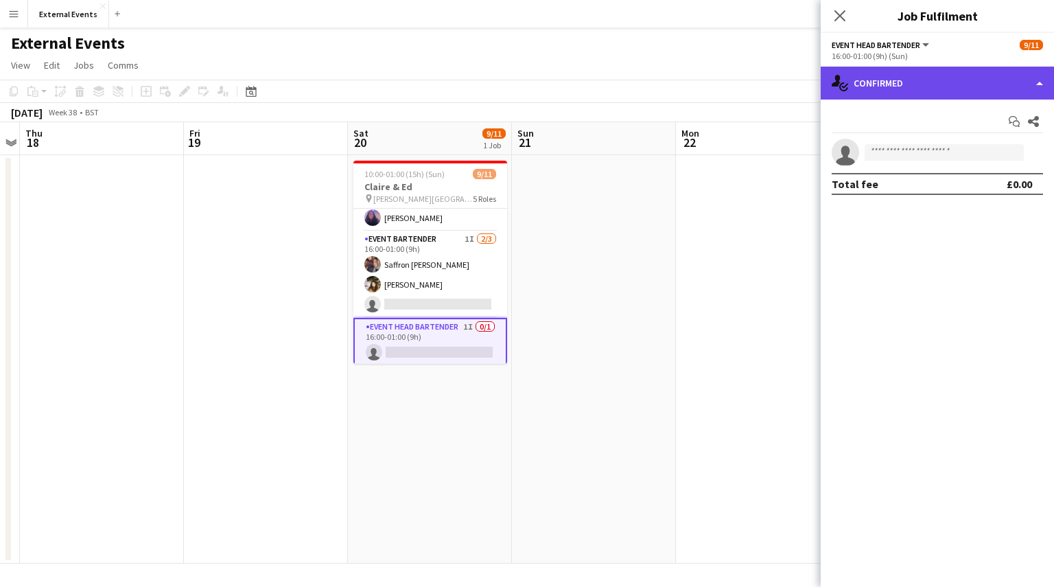
click at [954, 71] on div "single-neutral-actions-check-2 Confirmed" at bounding box center [937, 83] width 233 height 33
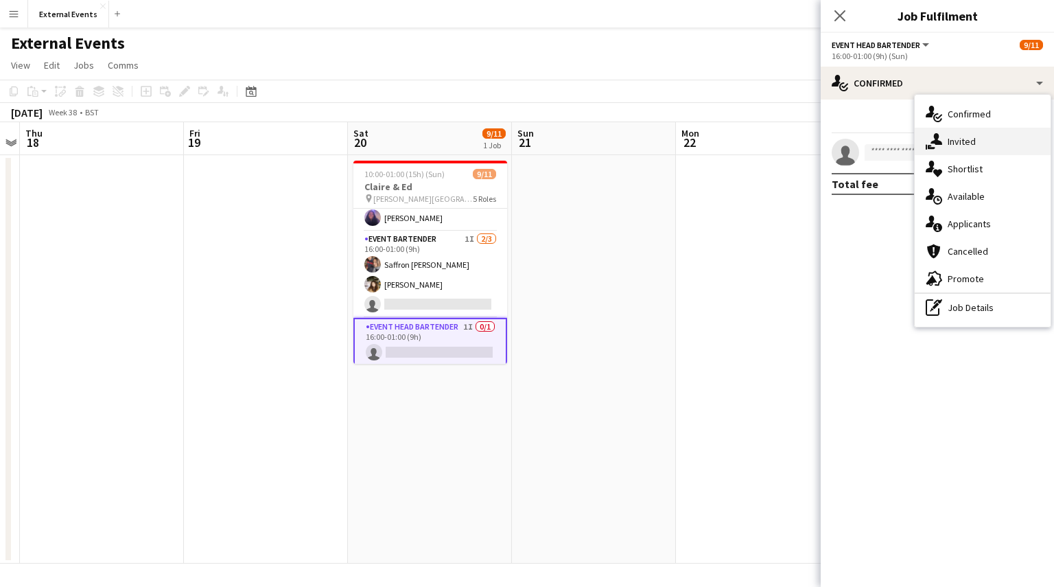
click at [952, 142] on div "single-neutral-actions-share-1 Invited" at bounding box center [983, 141] width 136 height 27
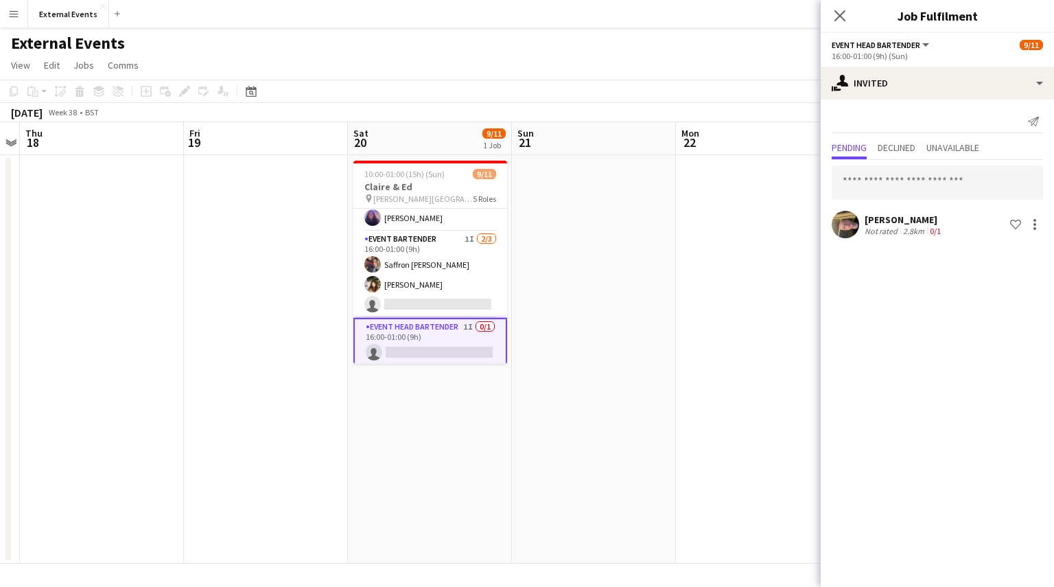
click at [561, 45] on div "External Events user" at bounding box center [527, 40] width 1054 height 26
